Goal: Navigation & Orientation: Find specific page/section

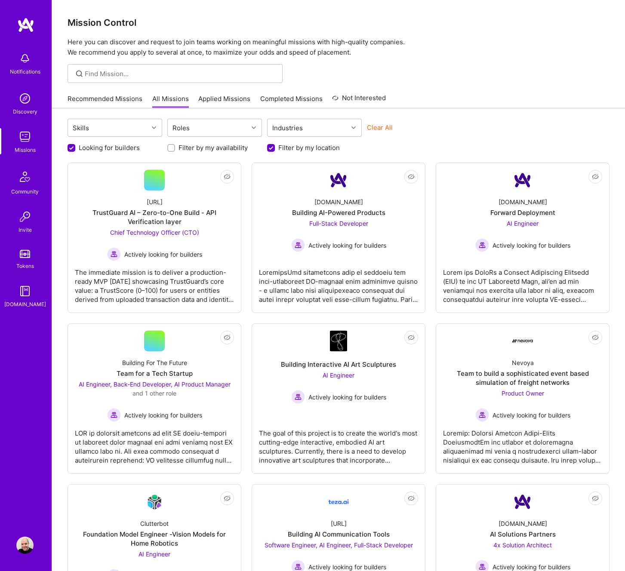
click at [476, 50] on p "Here you can discover and request to join teams working on meaningful missions …" at bounding box center [339, 47] width 542 height 21
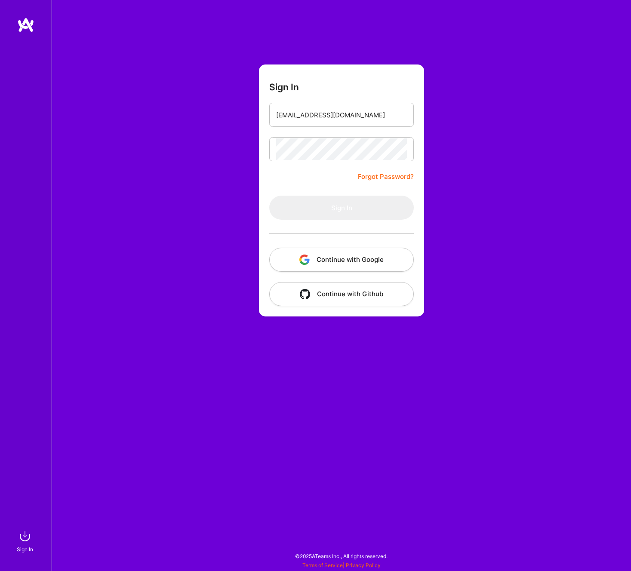
type input "[EMAIL_ADDRESS][DOMAIN_NAME]"
click at [341, 208] on button "Sign In" at bounding box center [341, 208] width 144 height 24
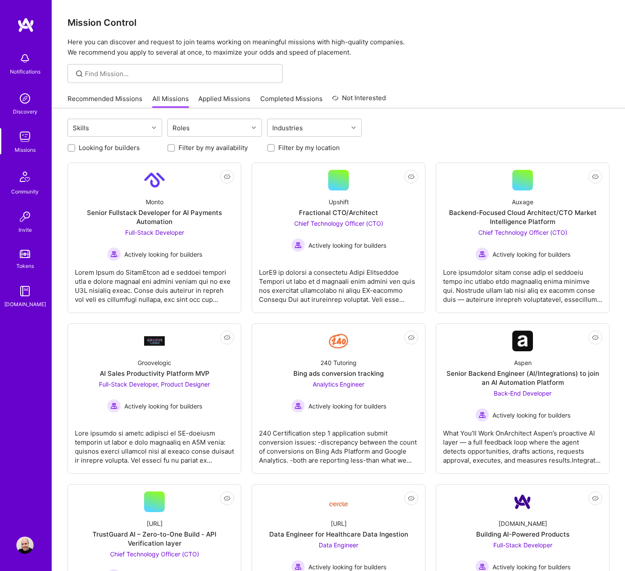
click at [74, 149] on input "Looking for builders" at bounding box center [72, 148] width 6 height 6
checkbox input "true"
click at [272, 150] on input "Filter by my location" at bounding box center [272, 148] width 6 height 6
checkbox input "true"
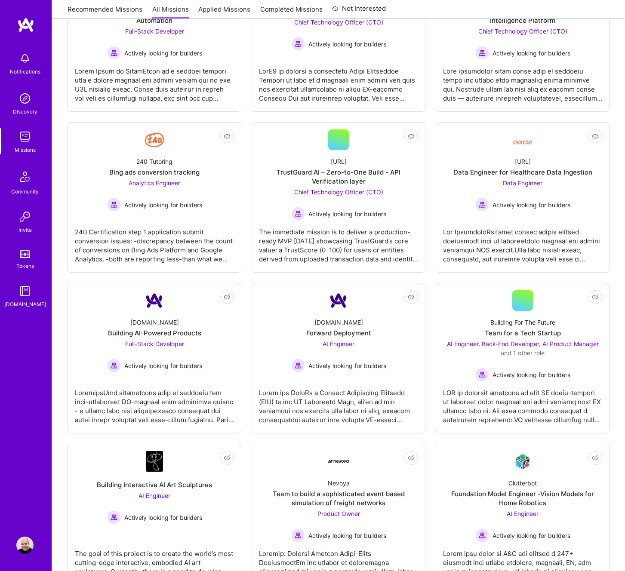
scroll to position [203, 0]
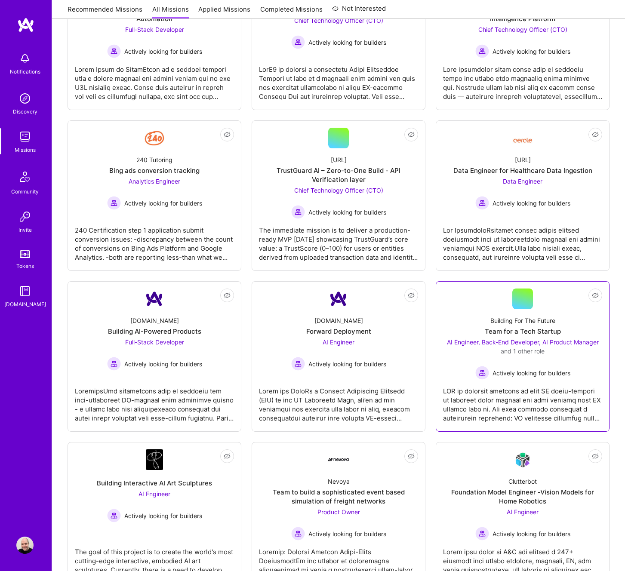
click at [512, 344] on span "AI Engineer, Back-End Developer, AI Product Manager" at bounding box center [523, 341] width 152 height 7
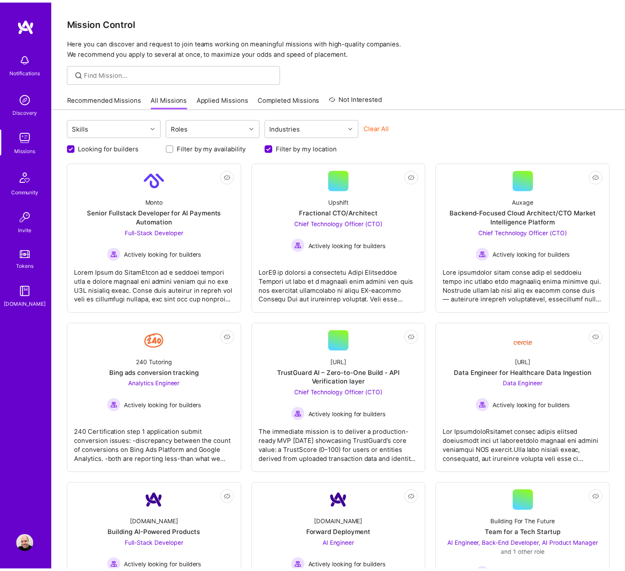
scroll to position [203, 0]
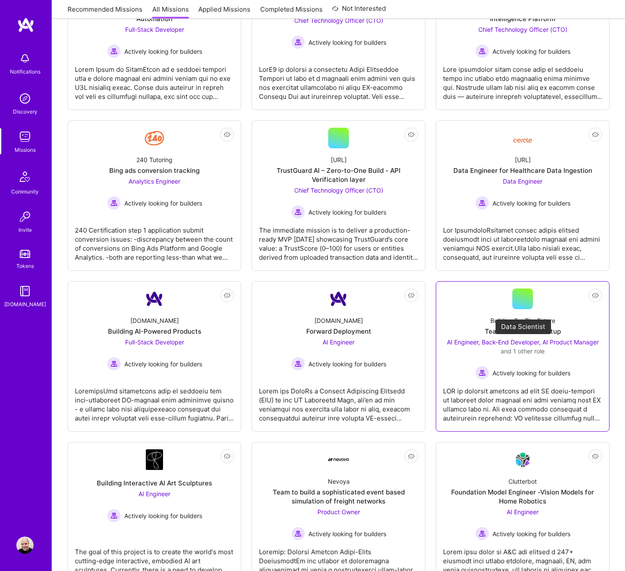
click at [509, 340] on span "AI Engineer, Back-End Developer, AI Product Manager" at bounding box center [523, 341] width 152 height 7
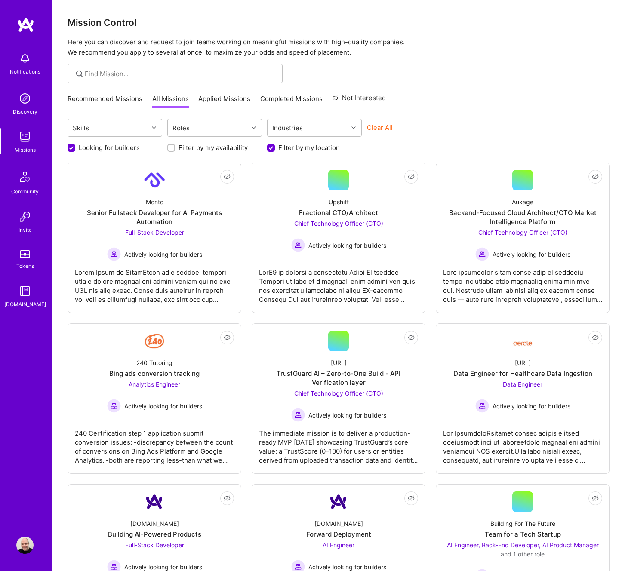
scroll to position [0, 0]
click at [127, 103] on link "Recommended Missions" at bounding box center [105, 101] width 75 height 14
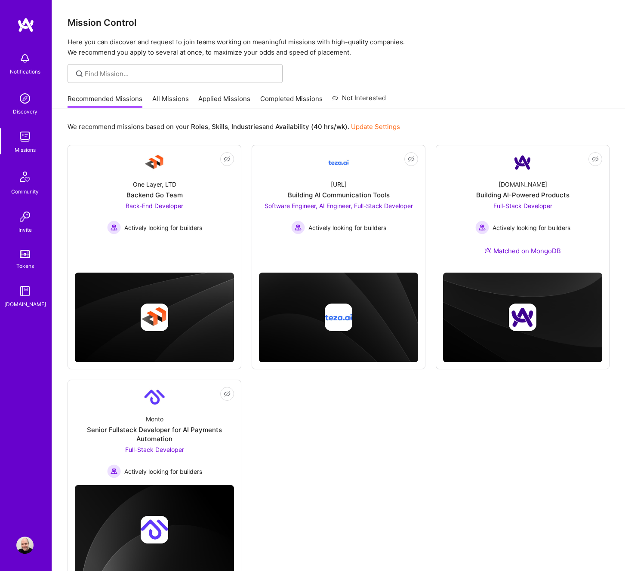
click at [167, 102] on link "All Missions" at bounding box center [170, 101] width 37 height 14
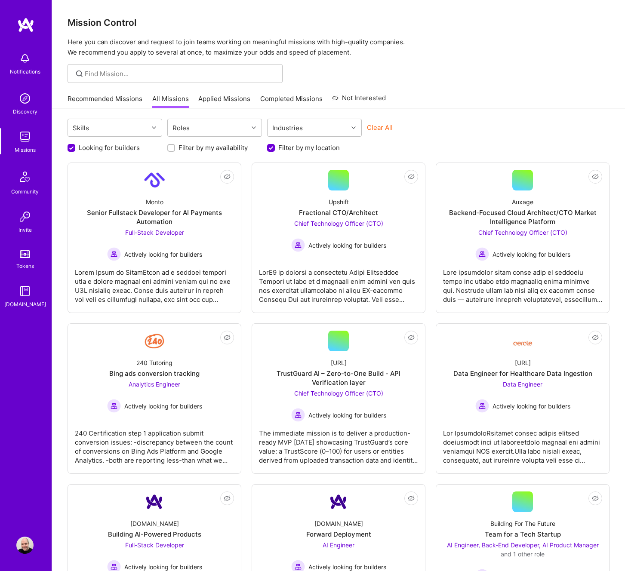
click at [274, 149] on input "Filter by my location" at bounding box center [272, 148] width 8 height 8
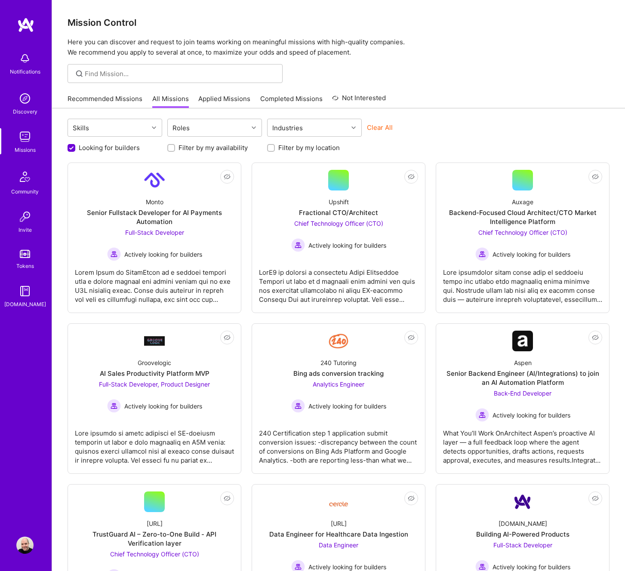
click at [271, 149] on input "Filter by my location" at bounding box center [272, 148] width 6 height 6
checkbox input "true"
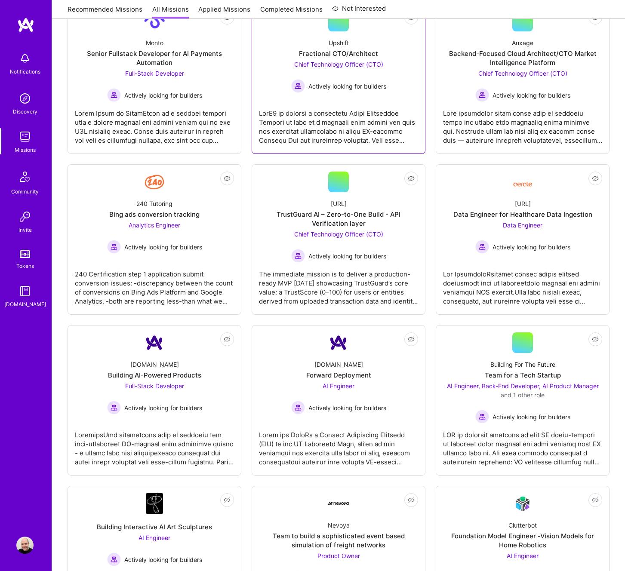
scroll to position [328, 0]
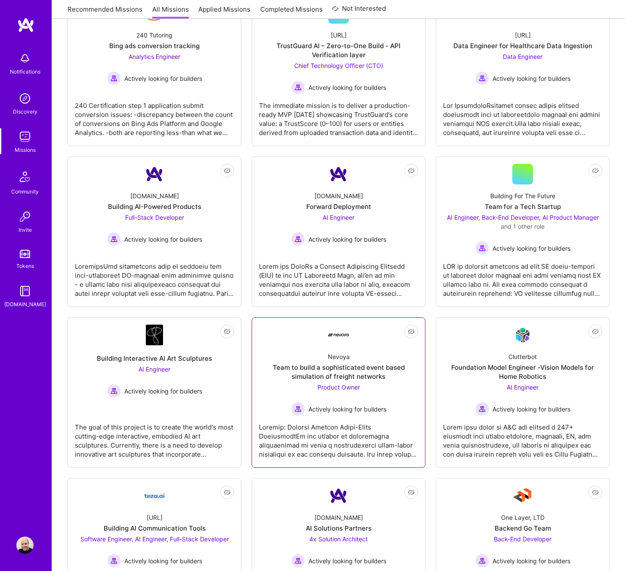
click at [328, 391] on div "Product Owner Actively looking for builders" at bounding box center [338, 399] width 95 height 33
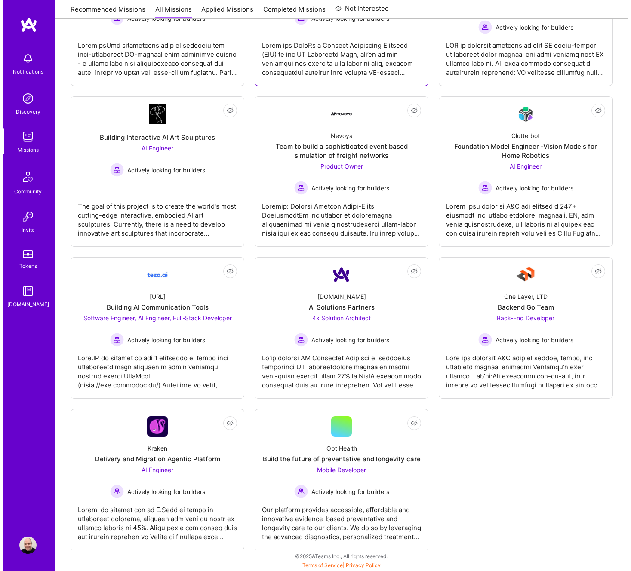
scroll to position [0, 0]
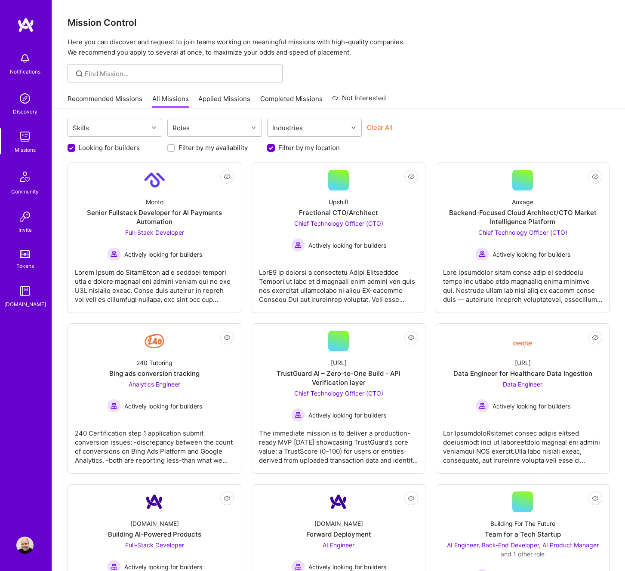
click at [101, 98] on link "Recommended Missions" at bounding box center [105, 101] width 75 height 14
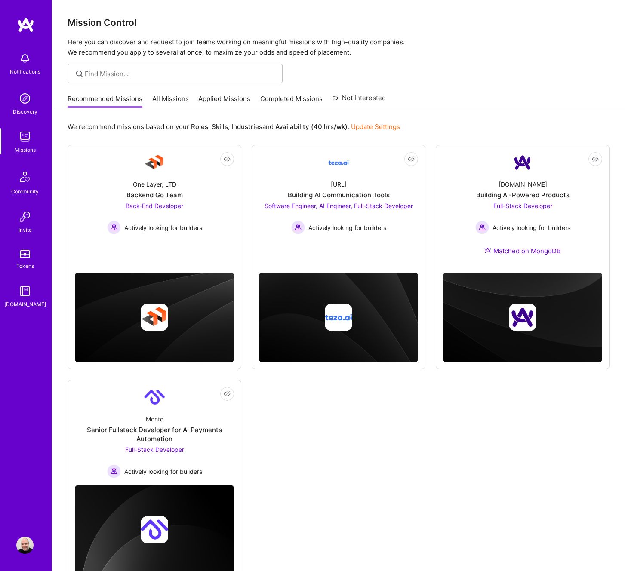
click at [25, 129] on img at bounding box center [24, 136] width 17 height 17
